Goal: Information Seeking & Learning: Learn about a topic

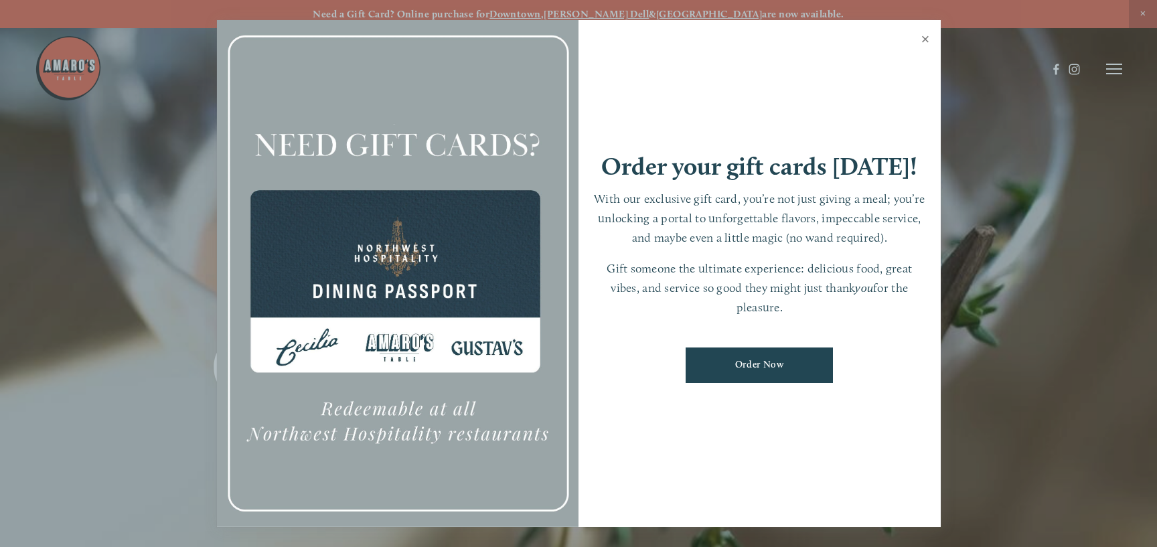
click at [921, 39] on link "Close" at bounding box center [926, 40] width 26 height 37
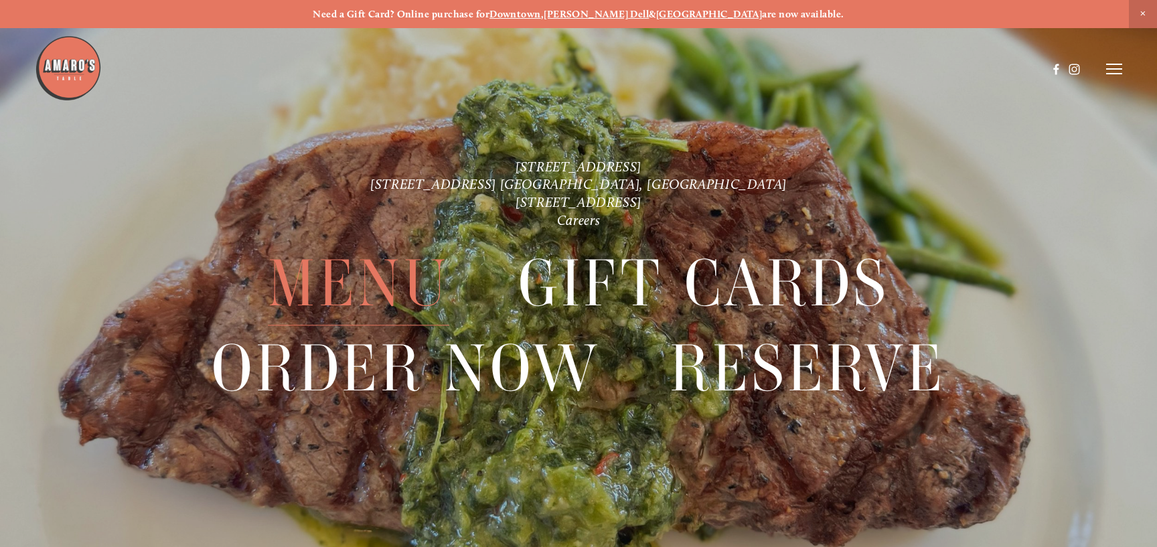
click at [359, 281] on span "Menu" at bounding box center [358, 284] width 181 height 84
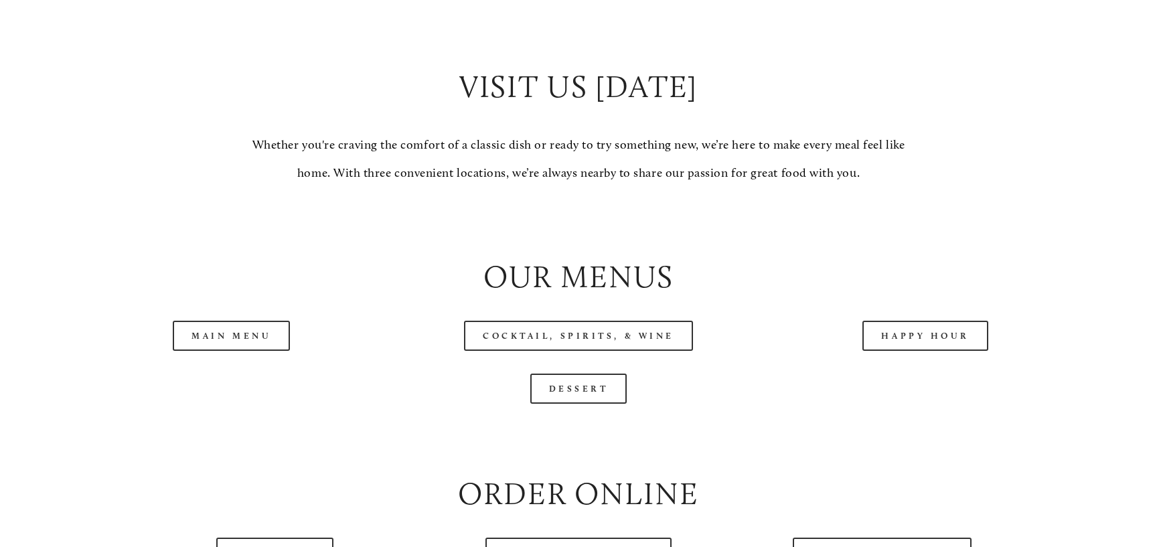
scroll to position [1326, 0]
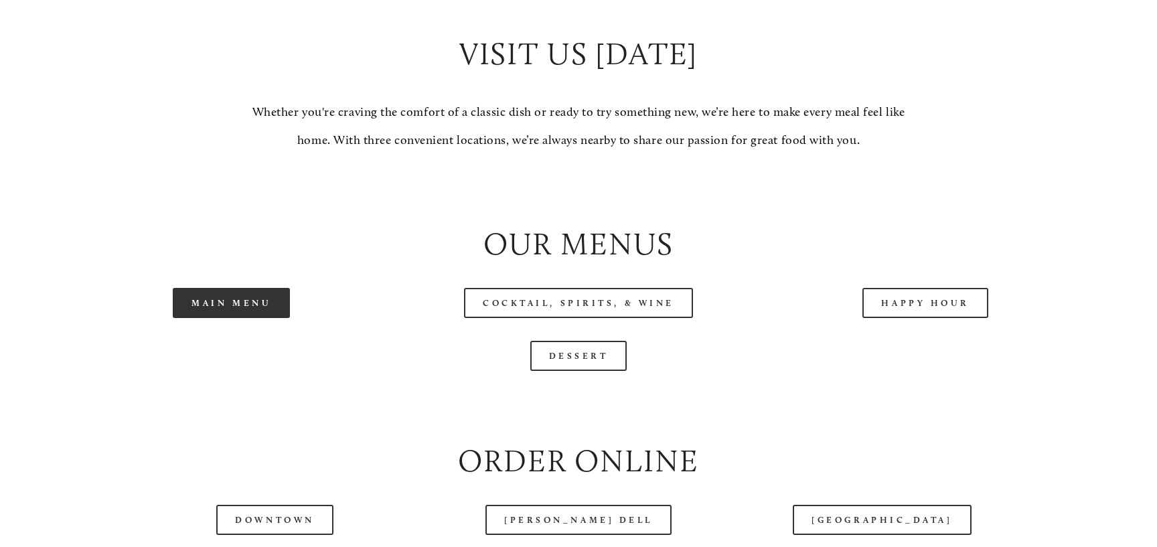
click at [266, 302] on link "Main Menu" at bounding box center [231, 303] width 117 height 30
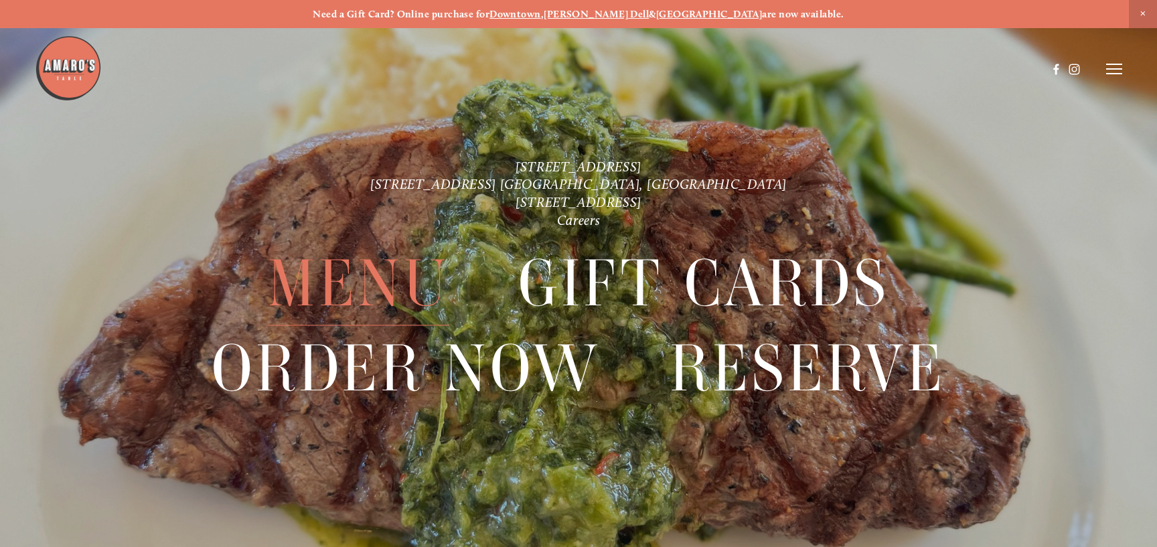
click at [353, 266] on span "Menu" at bounding box center [358, 284] width 181 height 84
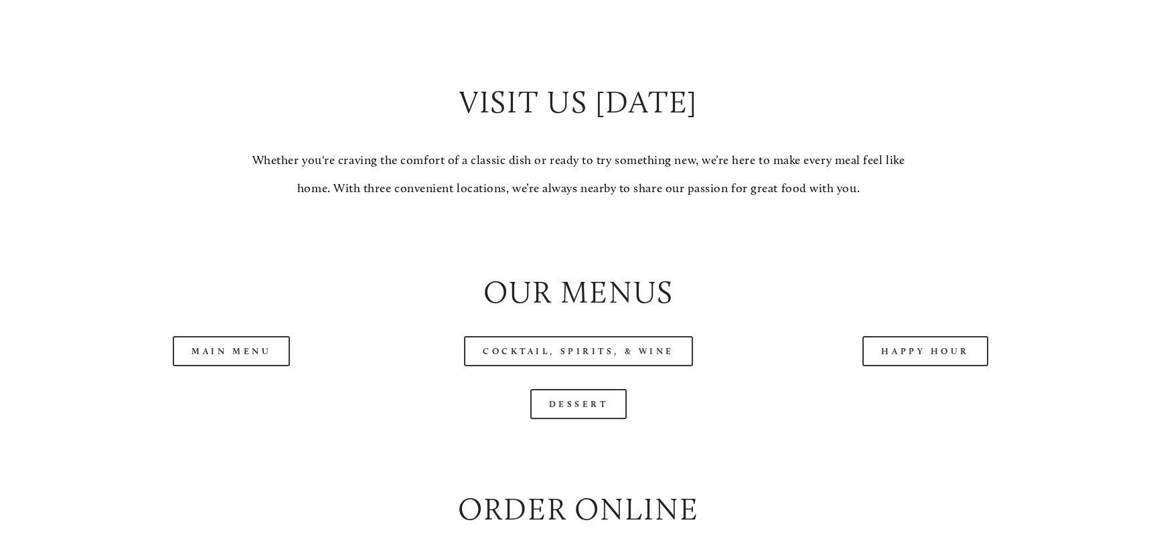
scroll to position [1279, 0]
click at [258, 354] on link "Main Menu" at bounding box center [231, 350] width 117 height 30
